Goal: Task Accomplishment & Management: Use online tool/utility

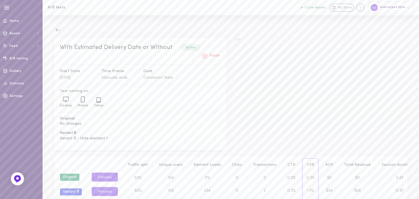
scroll to position [47, 0]
click at [18, 62] on link "A/B testing" at bounding box center [21, 58] width 43 height 13
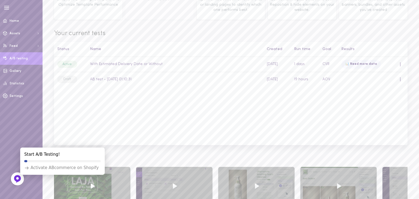
scroll to position [73, 0]
click at [195, 88] on div "Status Name Created Run time Goal Results Active With Estimated Delivery Date o…" at bounding box center [230, 92] width 353 height 103
click at [329, 77] on td "AOV" at bounding box center [328, 78] width 19 height 15
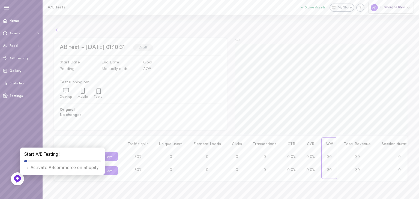
click at [56, 30] on icon at bounding box center [57, 29] width 5 height 5
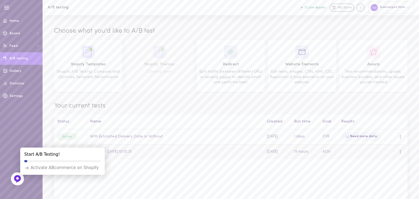
click at [401, 152] on div at bounding box center [400, 152] width 1 height 4
click at [375, 141] on div "Remove" at bounding box center [377, 139] width 49 height 13
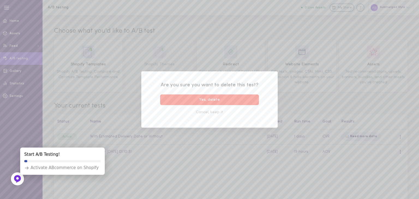
click at [222, 101] on button "Yes, delete" at bounding box center [209, 100] width 99 height 11
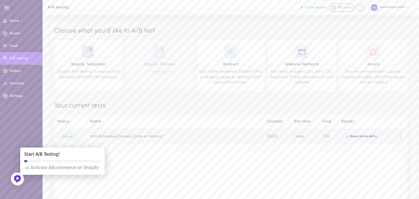
click at [139, 135] on td "With Estimated Delivery Date or Without" at bounding box center [175, 137] width 177 height 15
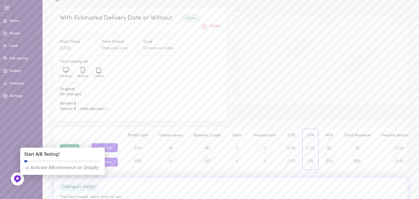
scroll to position [47, 0]
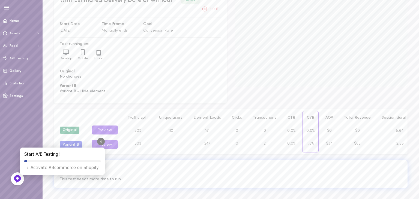
click at [101, 142] on icon at bounding box center [101, 142] width 2 height 2
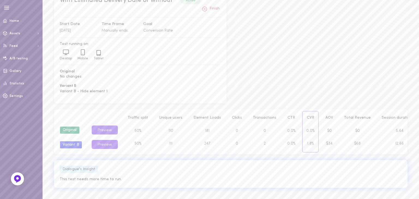
click at [70, 145] on div "Variant B" at bounding box center [71, 145] width 22 height 7
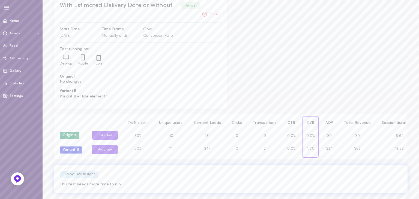
scroll to position [47, 0]
